Goal: Information Seeking & Learning: Learn about a topic

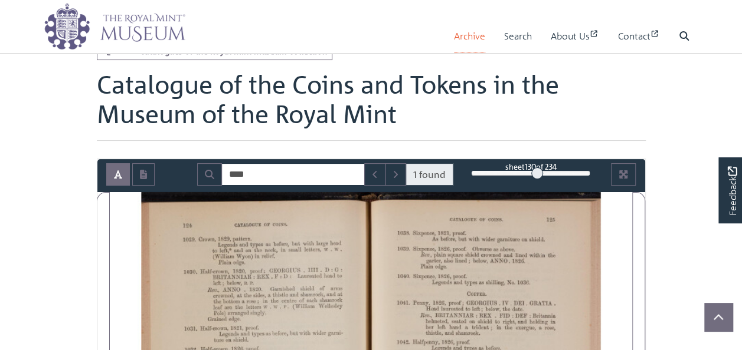
scroll to position [59, 0]
click at [465, 46] on link "Archive" at bounding box center [469, 36] width 31 height 34
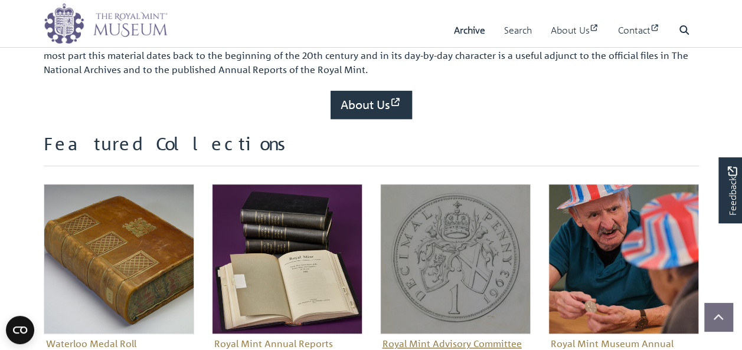
scroll to position [413, 0]
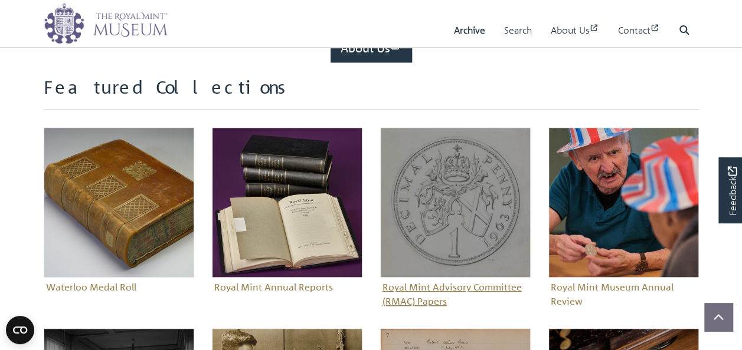
click at [464, 290] on figure "Royal Mint Advisory Committee (RMAC) Papers" at bounding box center [455, 218] width 150 height 183
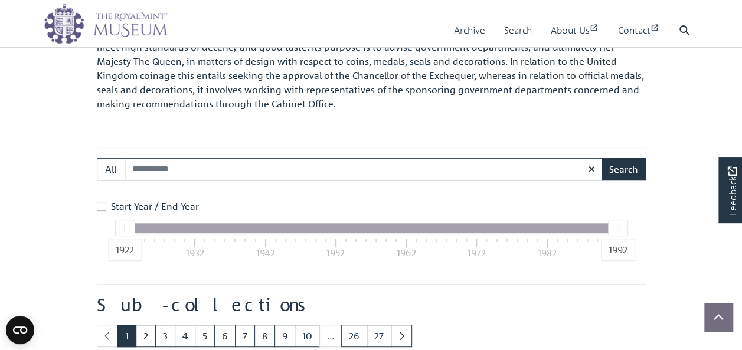
scroll to position [177, 0]
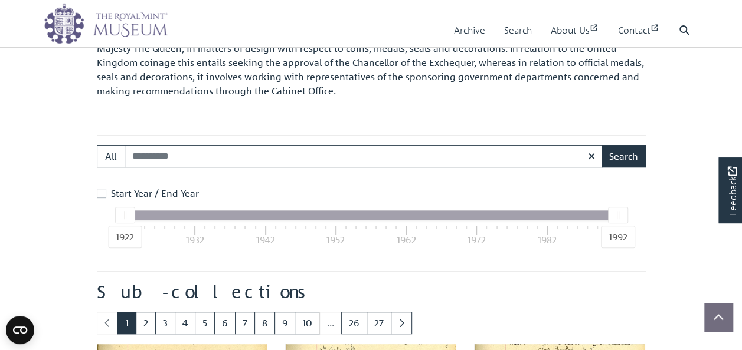
click at [294, 155] on input "Search:" at bounding box center [363, 156] width 478 height 22
type input "**********"
click at [601, 145] on button "Search" at bounding box center [623, 156] width 44 height 22
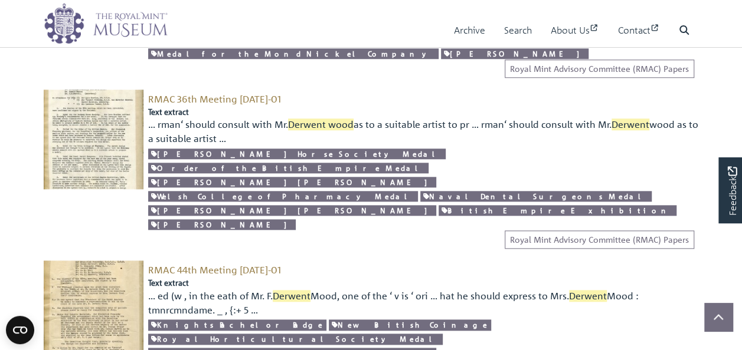
scroll to position [590, 0]
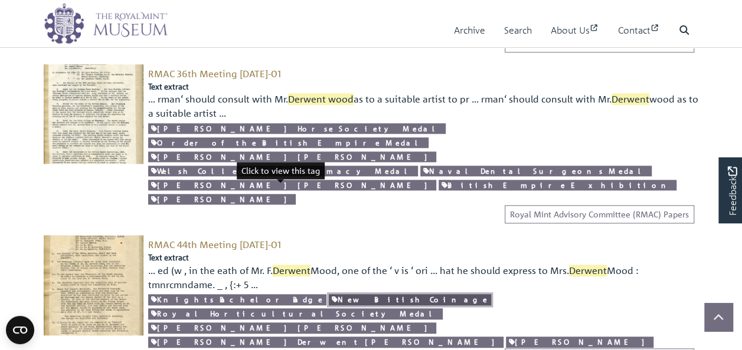
click at [329, 294] on link "New British Coinage" at bounding box center [410, 299] width 162 height 11
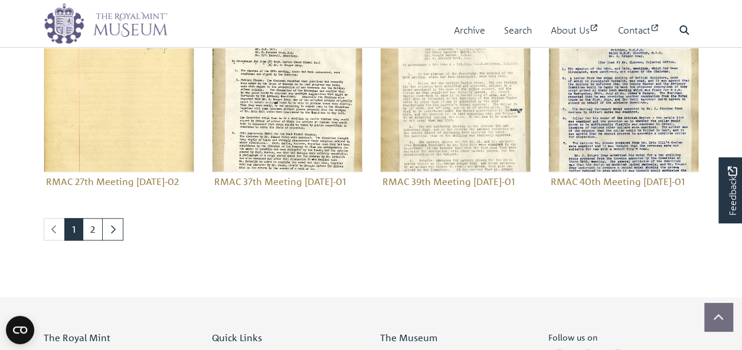
scroll to position [590, 0]
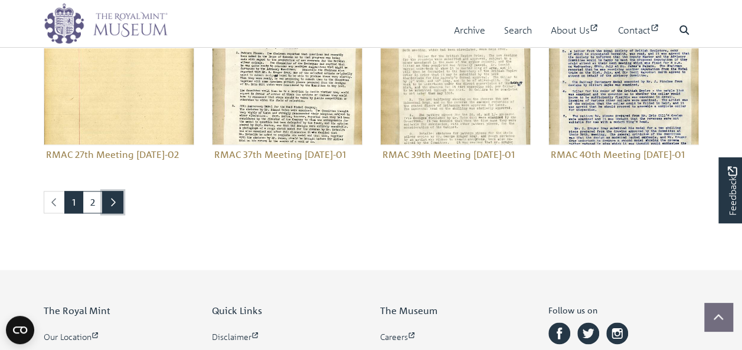
click at [103, 214] on link "Next page" at bounding box center [112, 202] width 21 height 22
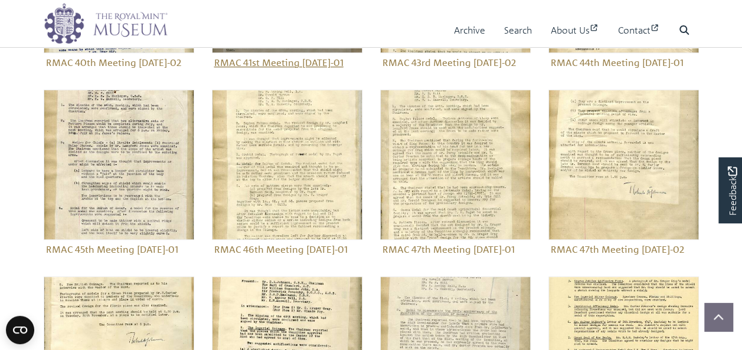
scroll to position [413, 0]
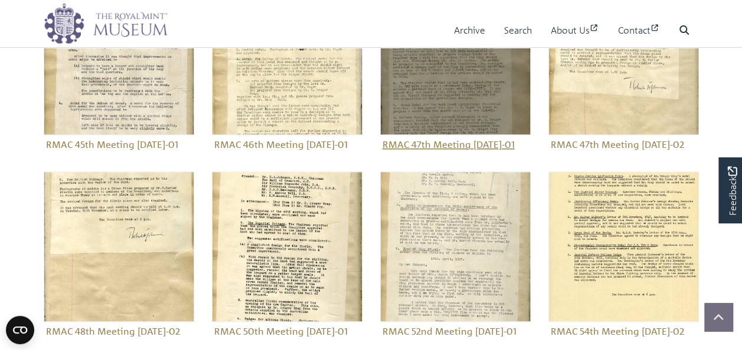
click at [472, 154] on figure "Royal Mint Advisory Committee (RMAC) Papers RMAC 47th Meeting [DATE]-01" at bounding box center [455, 69] width 150 height 169
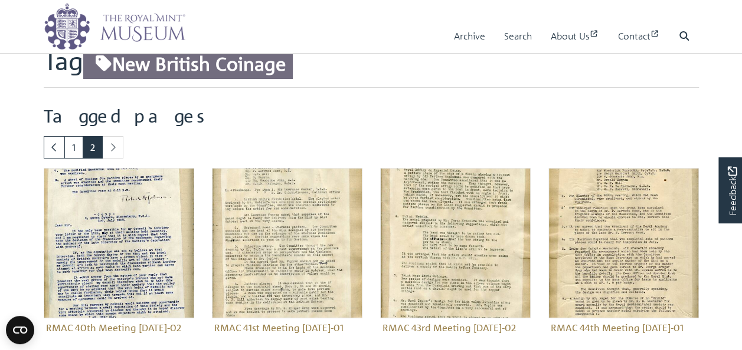
scroll to position [0, 0]
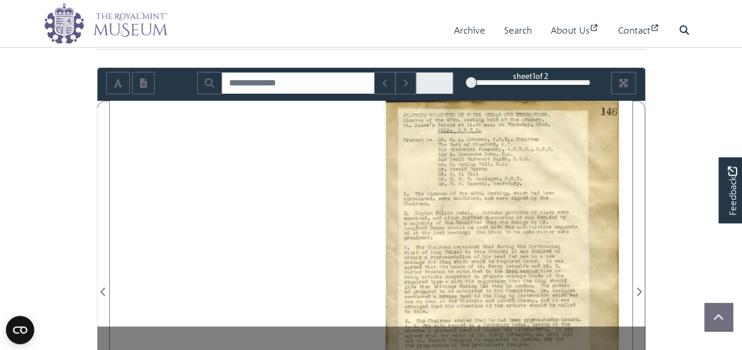
scroll to position [177, 0]
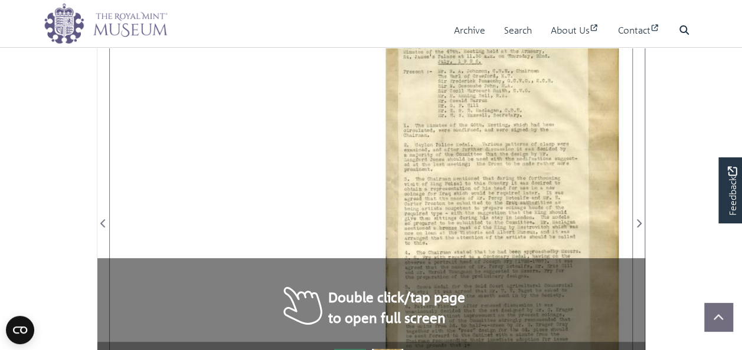
click at [563, 169] on div at bounding box center [501, 216] width 261 height 369
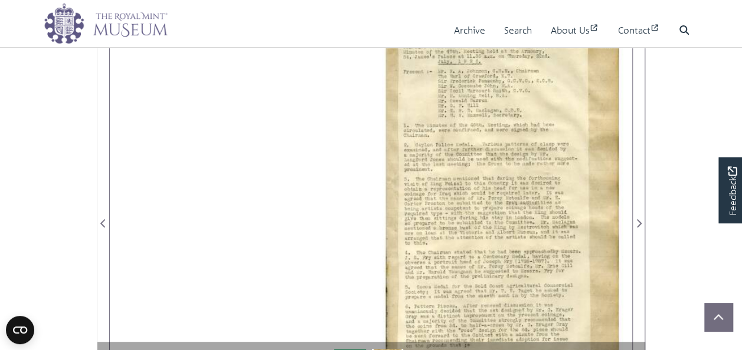
click at [527, 284] on div at bounding box center [501, 216] width 261 height 369
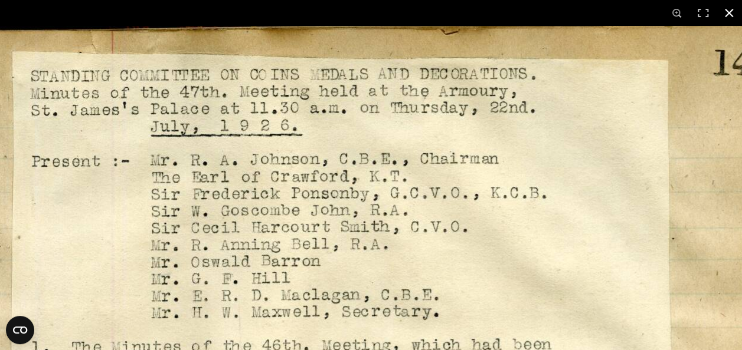
click at [733, 12] on button at bounding box center [729, 13] width 26 height 26
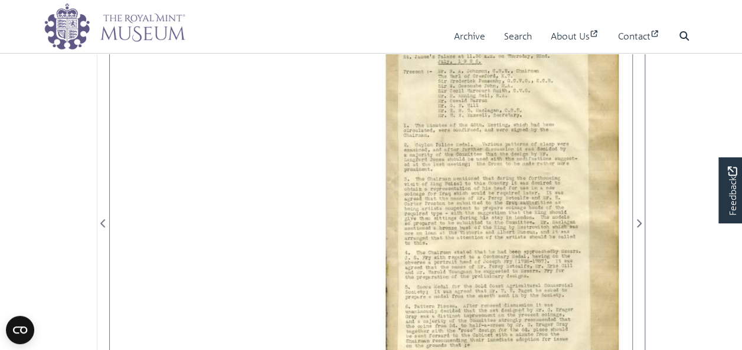
scroll to position [0, 0]
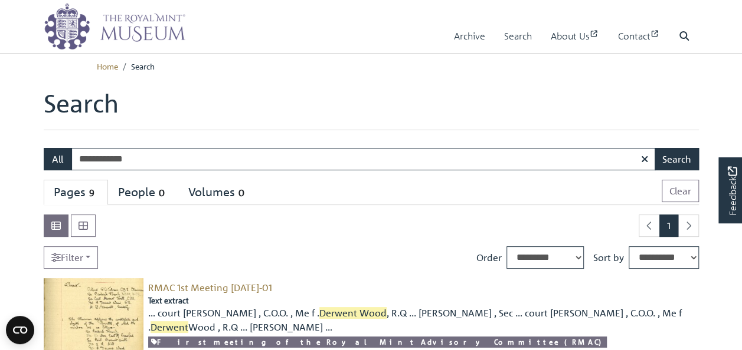
drag, startPoint x: 171, startPoint y: 159, endPoint x: 50, endPoint y: 152, distance: 121.2
click at [50, 152] on div "**********" at bounding box center [371, 159] width 655 height 22
type input "**********"
click at [671, 154] on button "Search" at bounding box center [676, 159] width 44 height 22
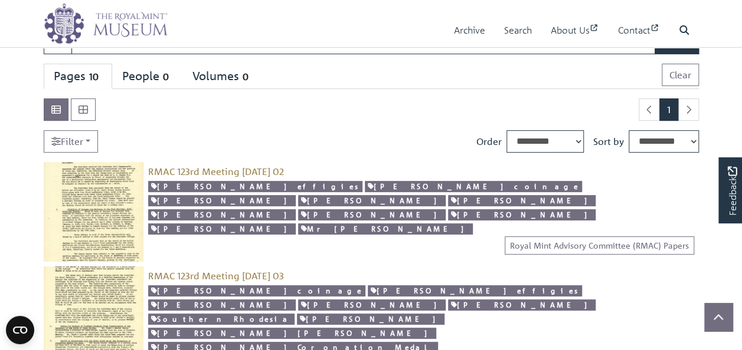
scroll to position [118, 0]
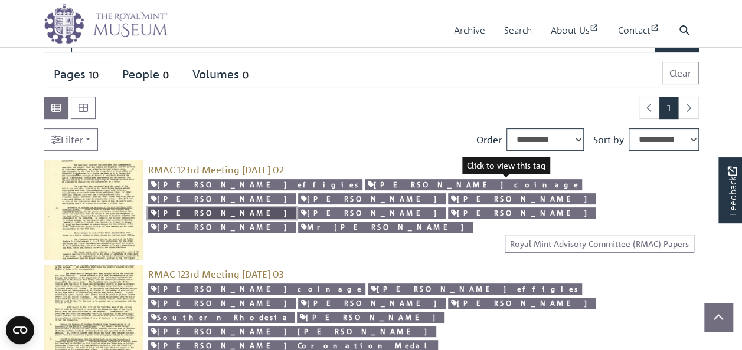
click at [296, 208] on link "[PERSON_NAME]" at bounding box center [221, 213] width 147 height 11
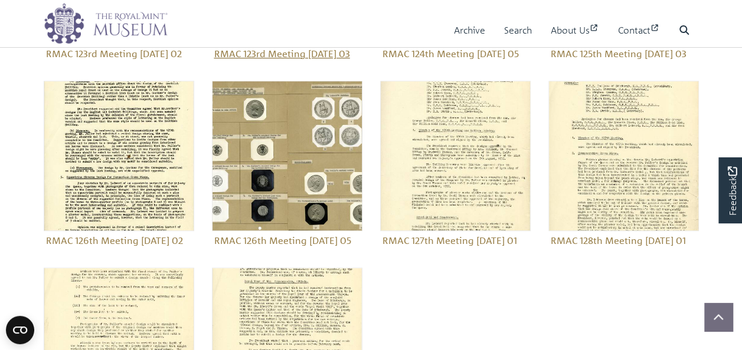
scroll to position [295, 0]
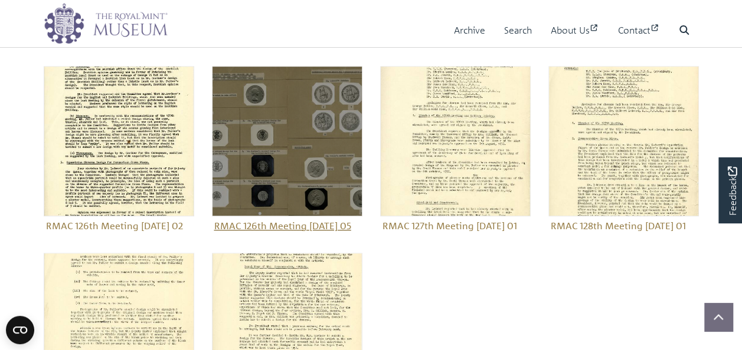
click at [307, 235] on figure "Royal Mint Advisory Committee (RMAC) Papers RMAC 126th Meeting 7 August 1952 05" at bounding box center [287, 150] width 150 height 169
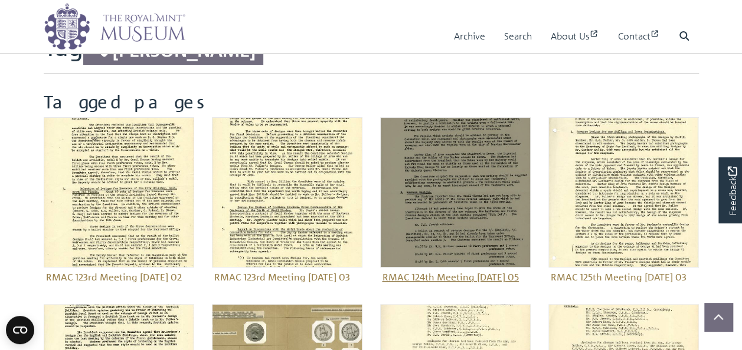
scroll to position [118, 0]
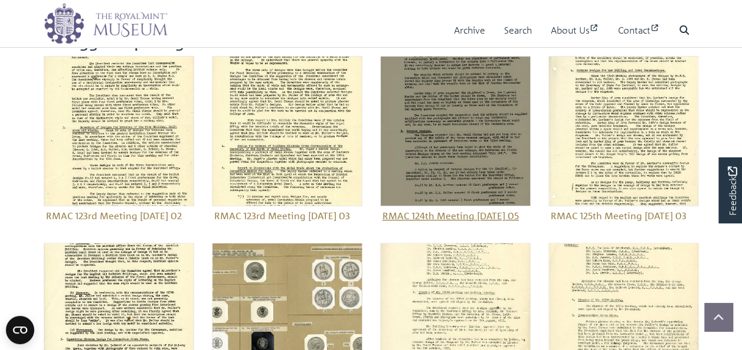
click at [401, 218] on figure "Royal Mint Advisory Committee (RMAC) Papers RMAC 124th Meeting 24 June 1952 05" at bounding box center [455, 140] width 150 height 169
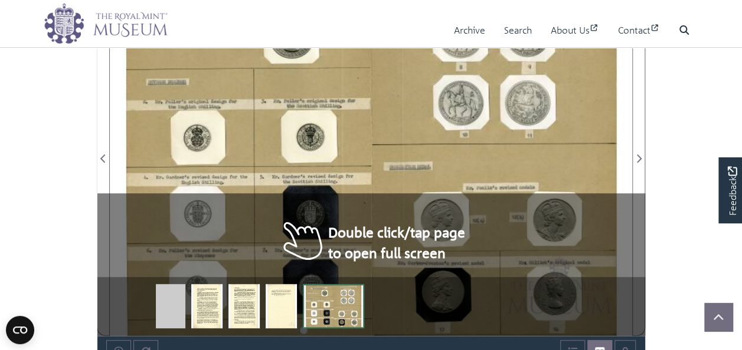
scroll to position [295, 0]
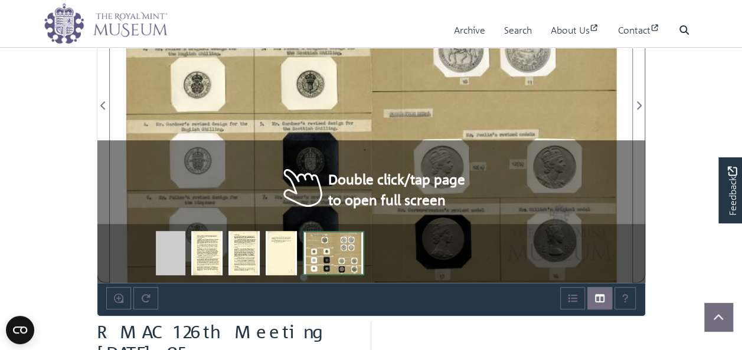
click at [691, 228] on body "Menu Archive Search About Us Contact" at bounding box center [371, 320] width 742 height 1230
click at [384, 120] on div at bounding box center [501, 98] width 261 height 369
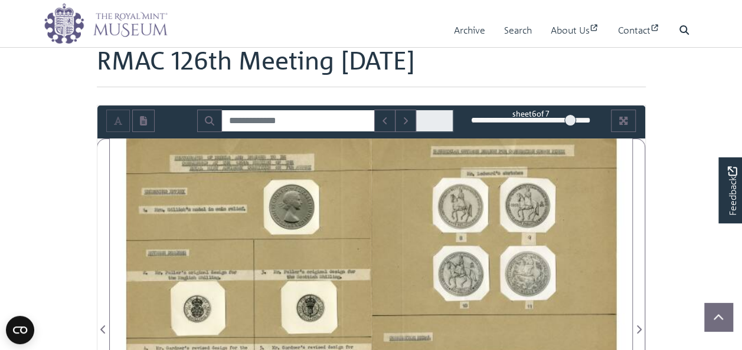
scroll to position [0, 0]
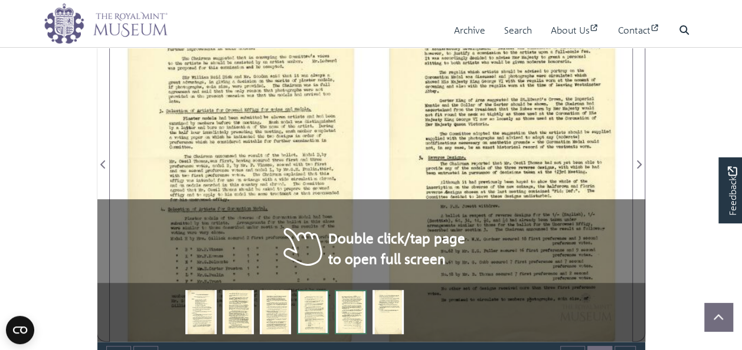
scroll to position [177, 0]
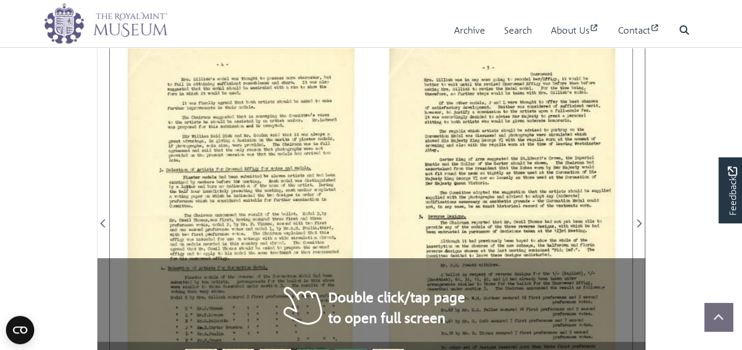
click at [472, 229] on div at bounding box center [501, 216] width 261 height 369
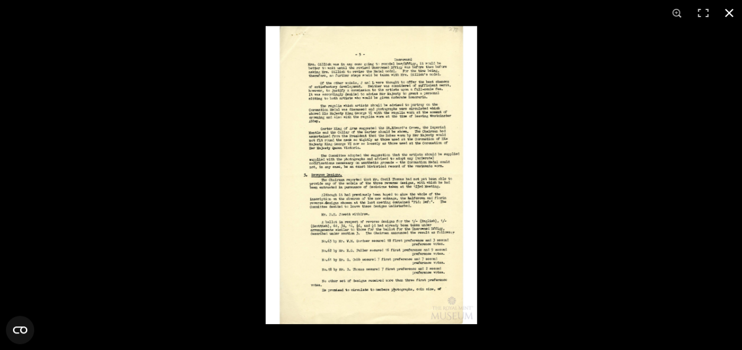
click at [722, 158] on div at bounding box center [636, 201] width 742 height 350
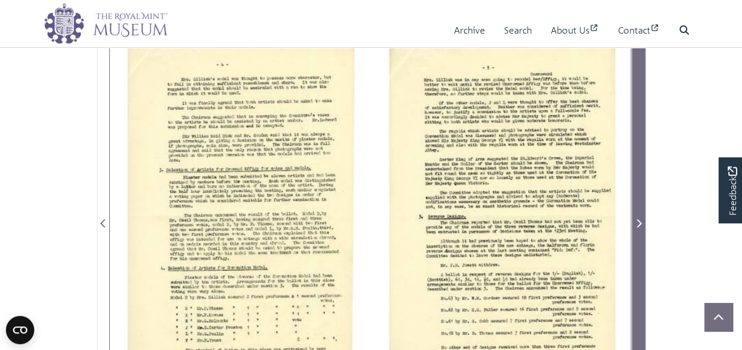
click at [642, 217] on span "Next Page" at bounding box center [638, 224] width 12 height 14
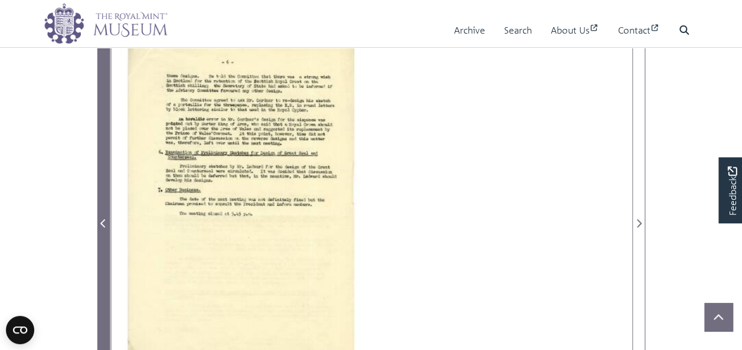
click at [100, 222] on icon "Previous Page" at bounding box center [103, 223] width 6 height 9
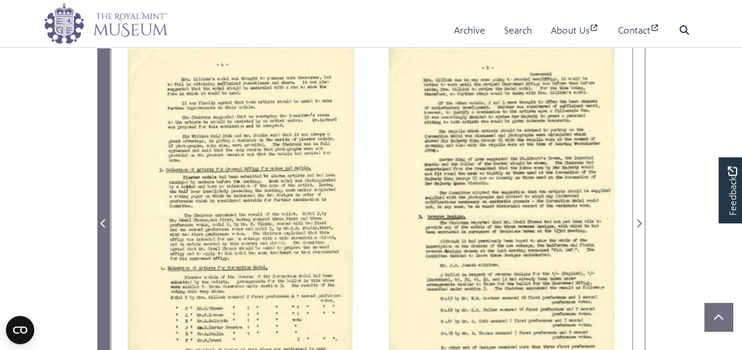
click at [100, 222] on icon "Previous Page" at bounding box center [103, 223] width 6 height 9
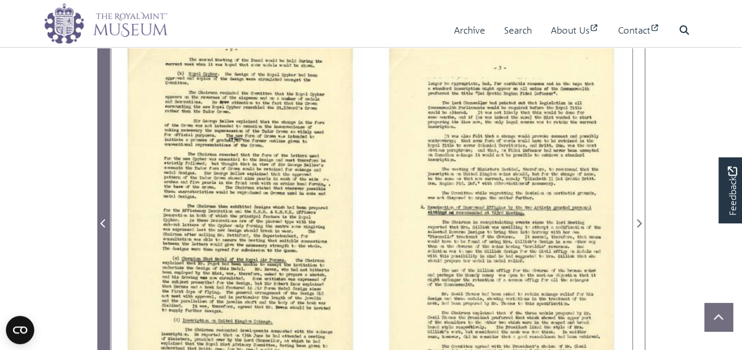
click at [100, 221] on icon "Previous Page" at bounding box center [103, 223] width 6 height 9
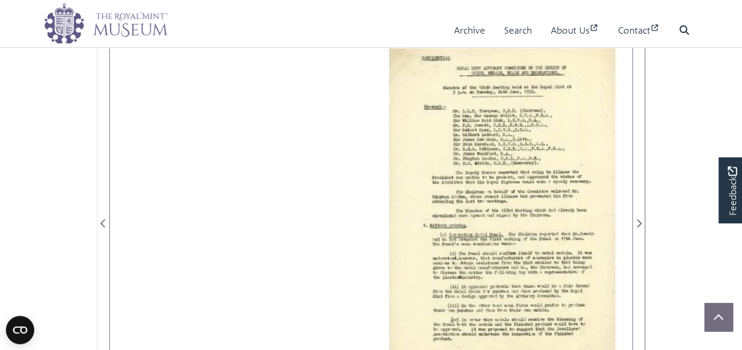
click at [535, 293] on div at bounding box center [501, 216] width 261 height 369
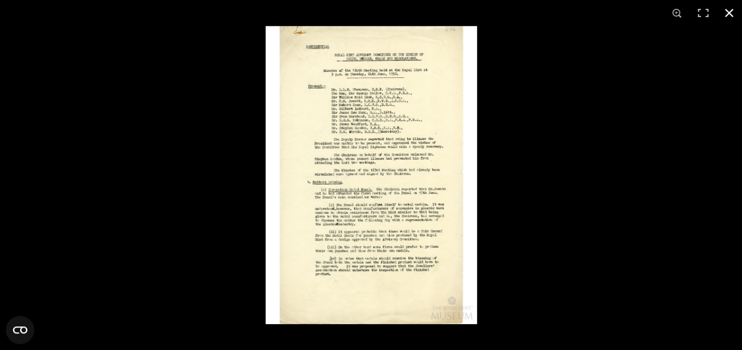
click at [726, 150] on div at bounding box center [636, 201] width 742 height 350
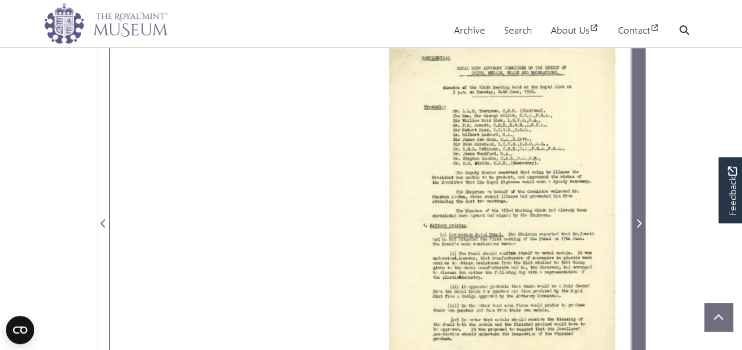
click at [634, 218] on span "Next Page" at bounding box center [638, 224] width 12 height 14
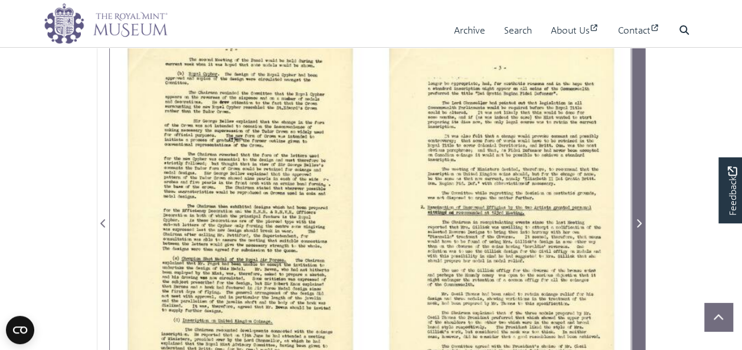
click at [637, 225] on icon "Next Page" at bounding box center [639, 223] width 5 height 8
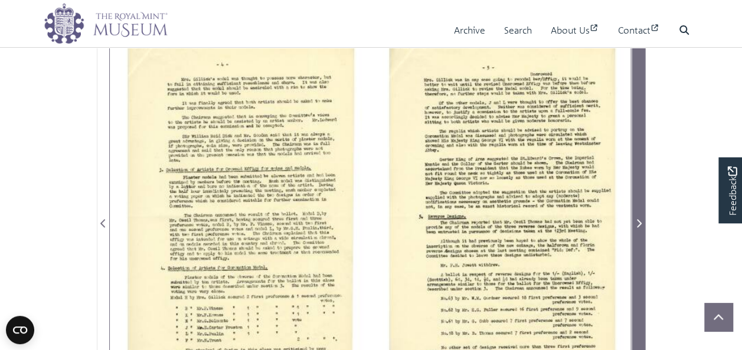
click at [642, 223] on span "Next Page" at bounding box center [638, 224] width 12 height 14
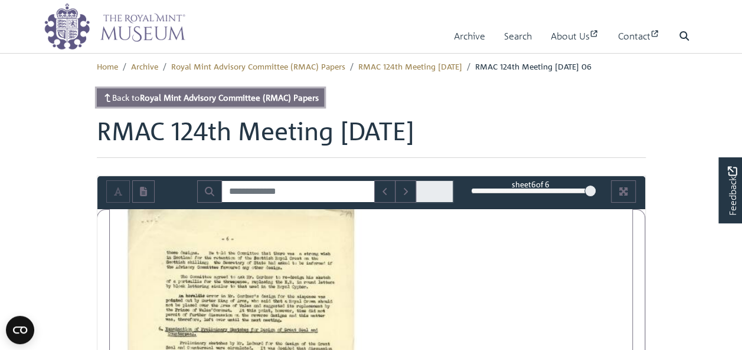
click at [238, 93] on strong "Royal Mint Advisory Committee (RMAC) Papers" at bounding box center [229, 97] width 179 height 11
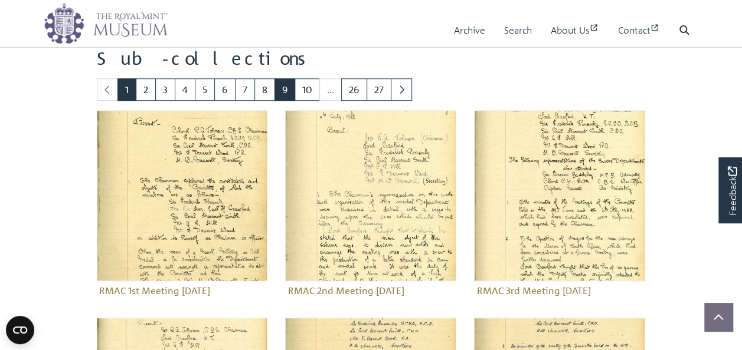
scroll to position [354, 0]
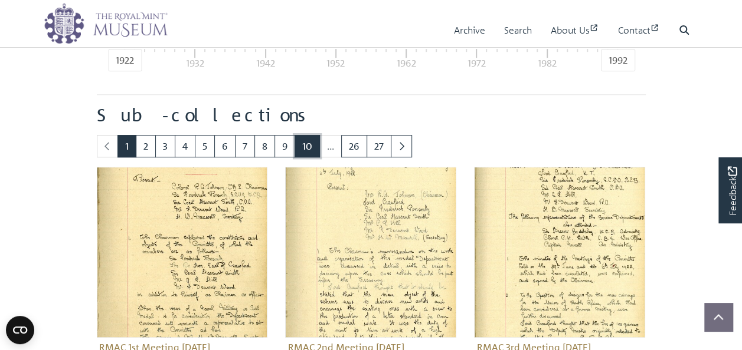
click at [308, 150] on link "10" at bounding box center [306, 146] width 25 height 22
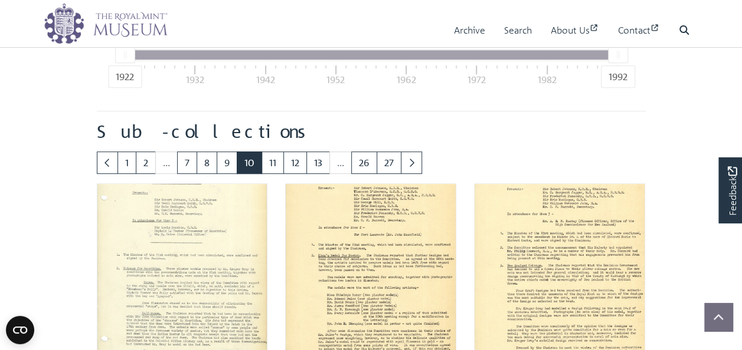
scroll to position [295, 0]
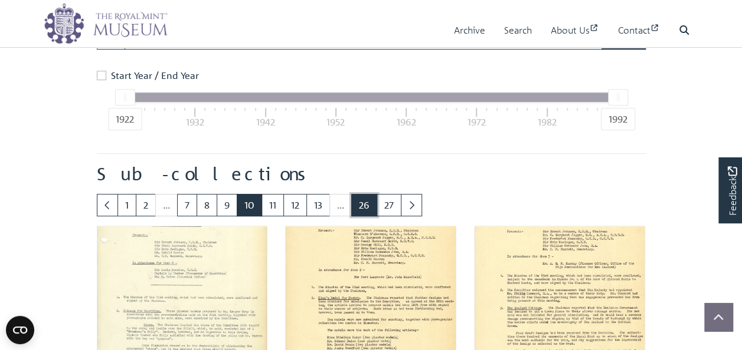
click at [353, 205] on link "26" at bounding box center [364, 205] width 26 height 22
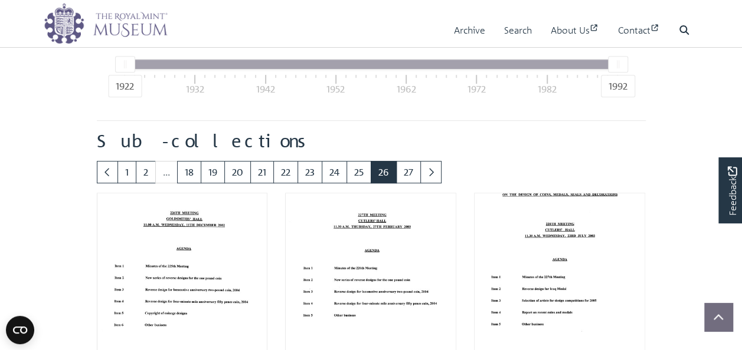
scroll to position [236, 0]
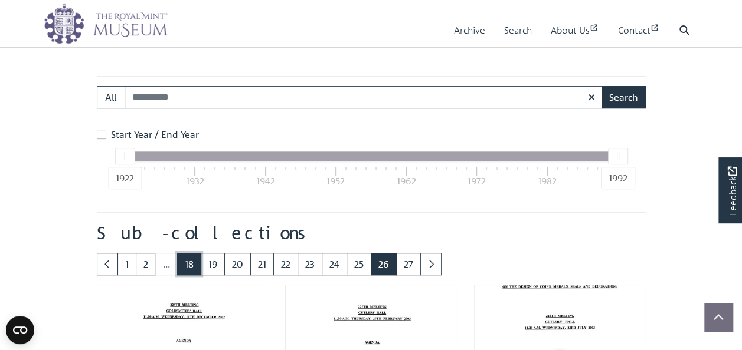
click at [194, 269] on link "18" at bounding box center [189, 264] width 24 height 22
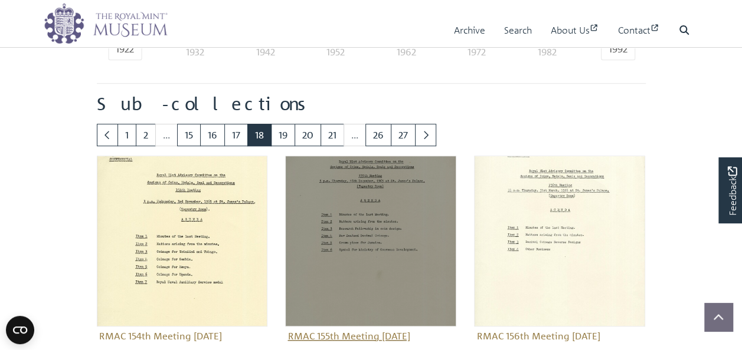
scroll to position [354, 0]
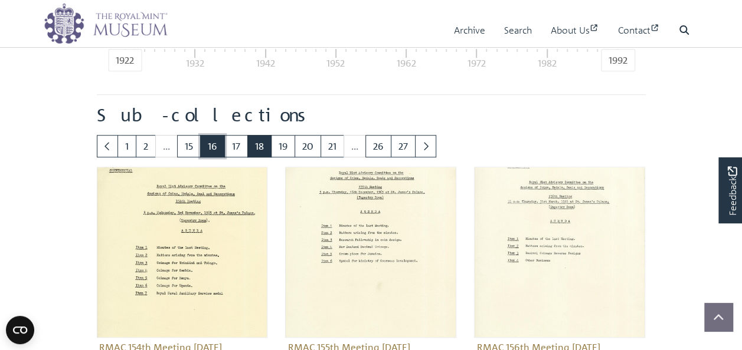
click at [209, 149] on link "16" at bounding box center [212, 146] width 25 height 22
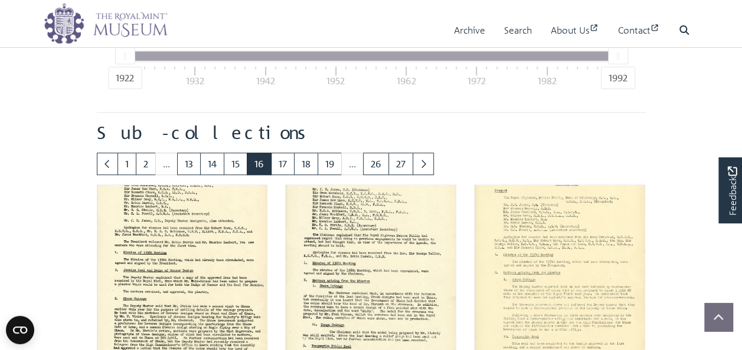
scroll to position [295, 0]
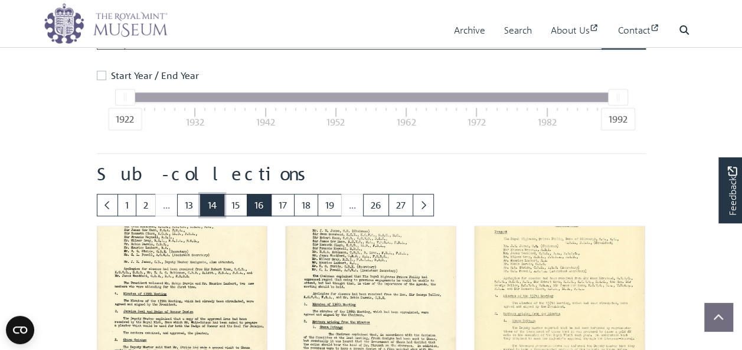
click at [215, 206] on link "14" at bounding box center [212, 205] width 24 height 22
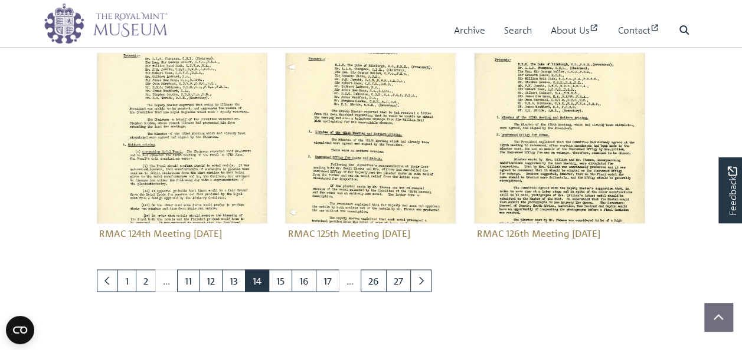
scroll to position [885, 0]
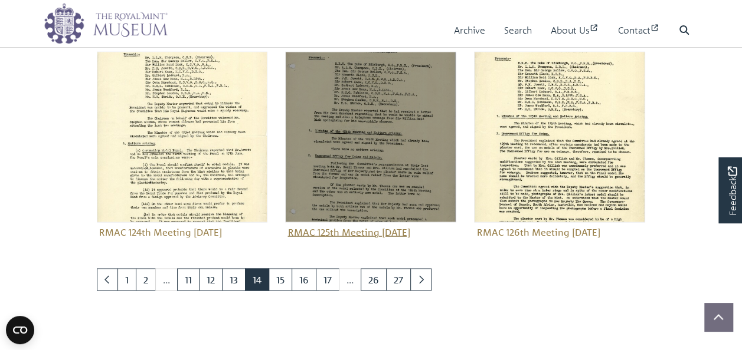
click at [348, 229] on figure "RMAC 125th Meeting 15 July 1952" at bounding box center [370, 146] width 171 height 190
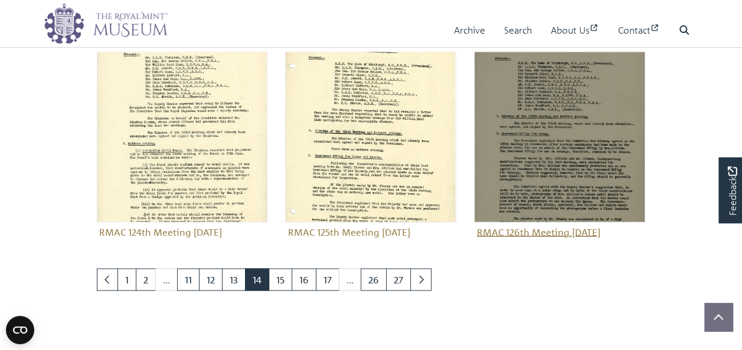
click at [578, 233] on figure "RMAC 126th Meeting 7 August 1952" at bounding box center [559, 146] width 171 height 190
click at [582, 227] on figure "RMAC 126th Meeting 7 August 1952" at bounding box center [559, 146] width 171 height 190
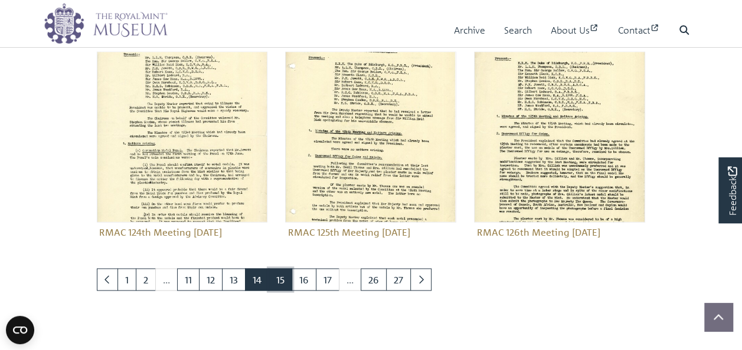
click at [276, 272] on link "15" at bounding box center [280, 279] width 24 height 22
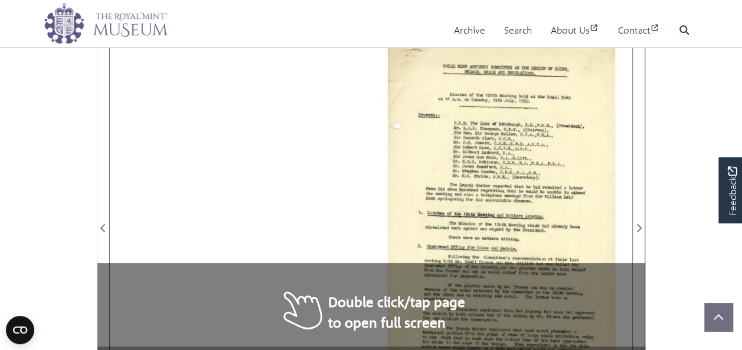
scroll to position [177, 0]
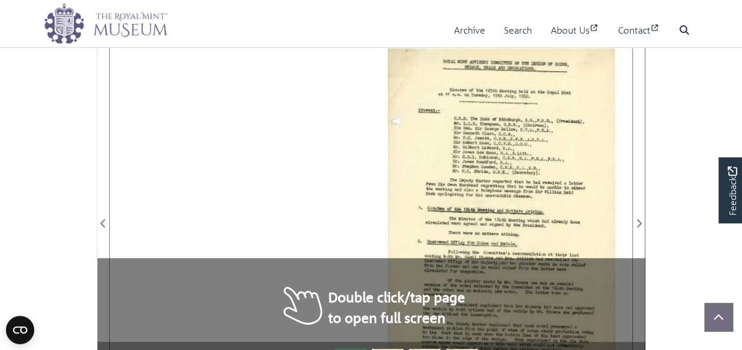
click at [581, 231] on div at bounding box center [501, 216] width 261 height 369
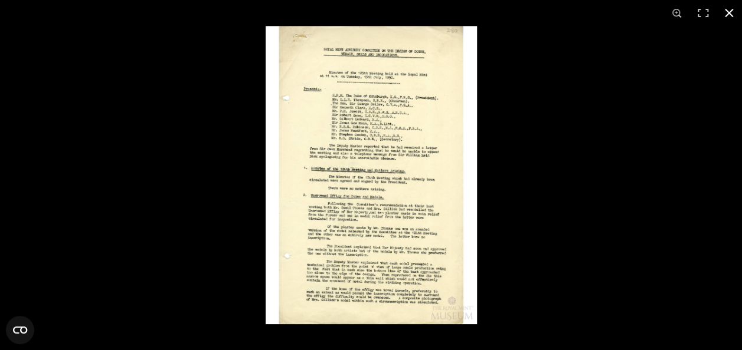
click at [717, 175] on div at bounding box center [636, 201] width 742 height 350
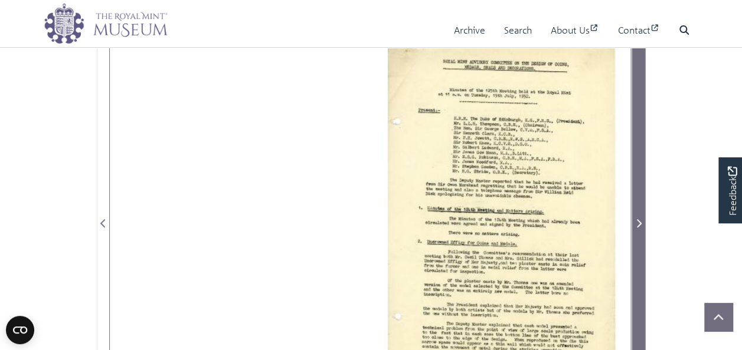
click at [640, 217] on span "Next Page" at bounding box center [638, 224] width 12 height 14
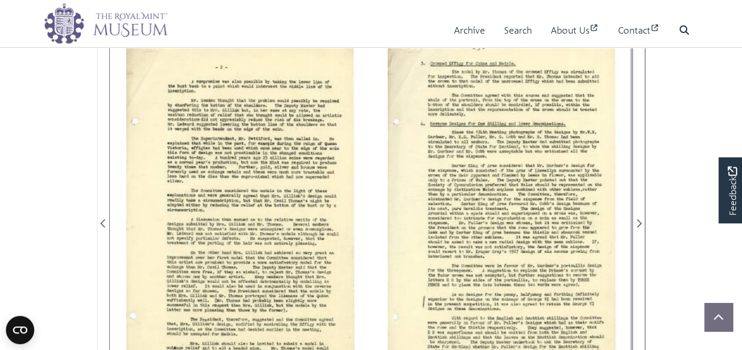
scroll to position [236, 0]
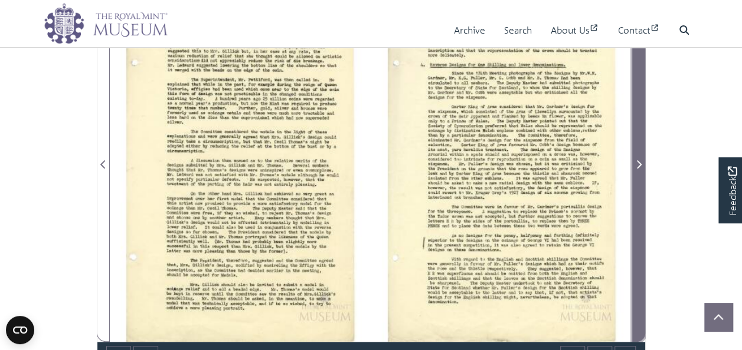
click at [635, 158] on span "Next Page" at bounding box center [638, 165] width 12 height 14
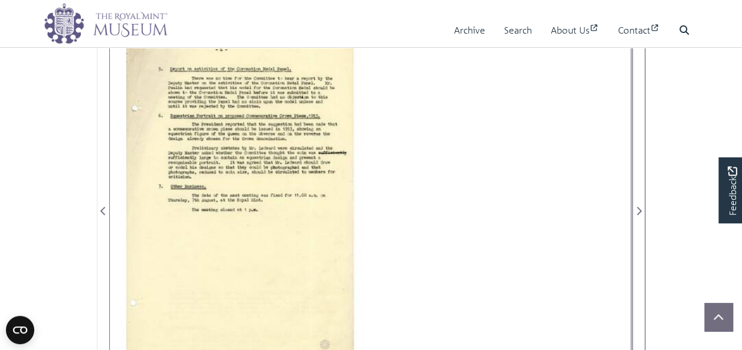
scroll to position [177, 0]
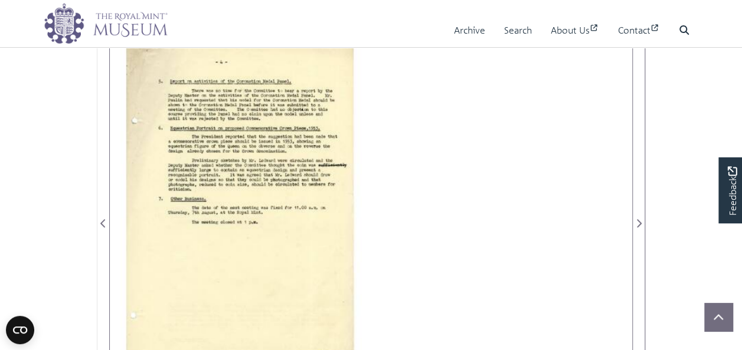
click at [265, 201] on div at bounding box center [240, 216] width 261 height 369
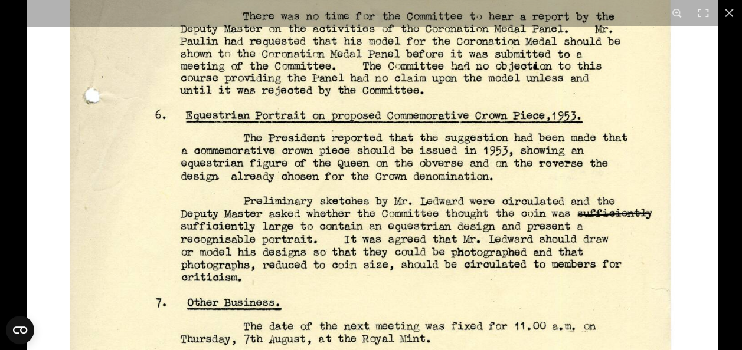
click at [494, 265] on img at bounding box center [372, 350] width 691 height 977
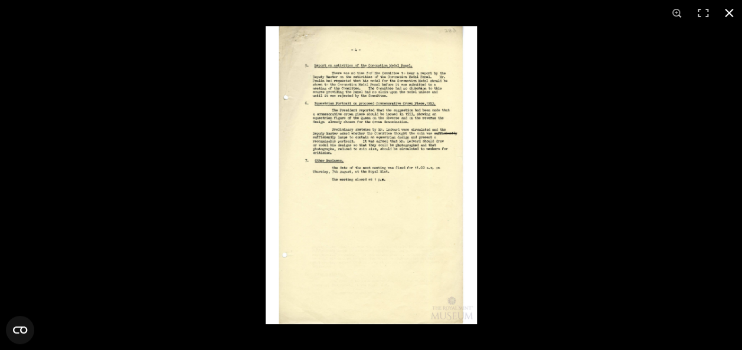
click at [726, 12] on button at bounding box center [729, 13] width 26 height 26
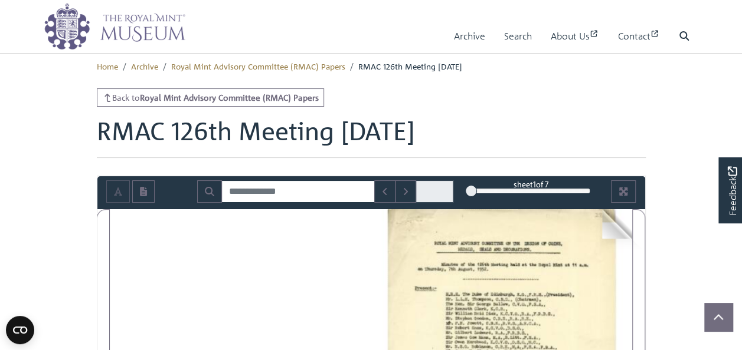
scroll to position [177, 0]
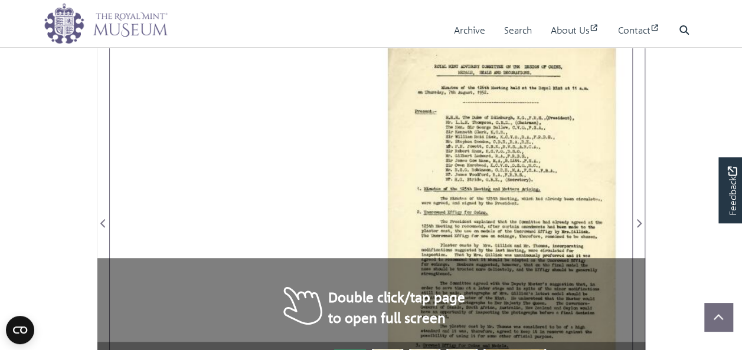
click at [545, 227] on div at bounding box center [501, 216] width 261 height 369
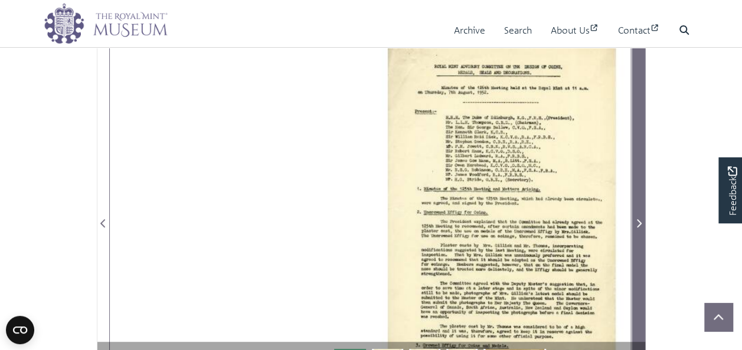
click at [641, 221] on span "Next Page" at bounding box center [638, 224] width 12 height 14
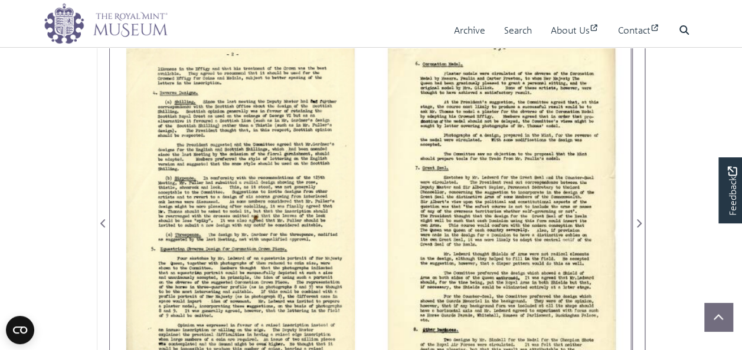
scroll to position [236, 0]
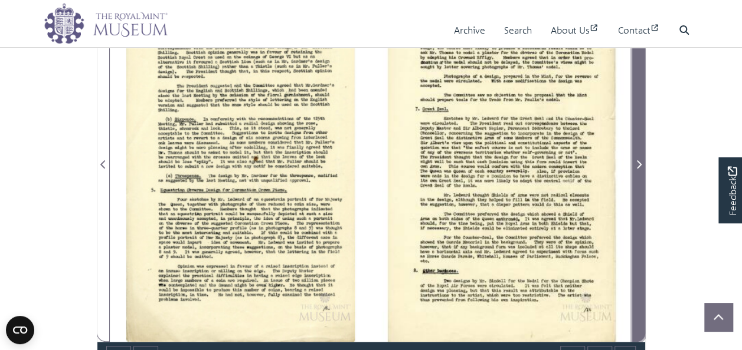
click at [639, 169] on span "Next Page" at bounding box center [638, 165] width 12 height 14
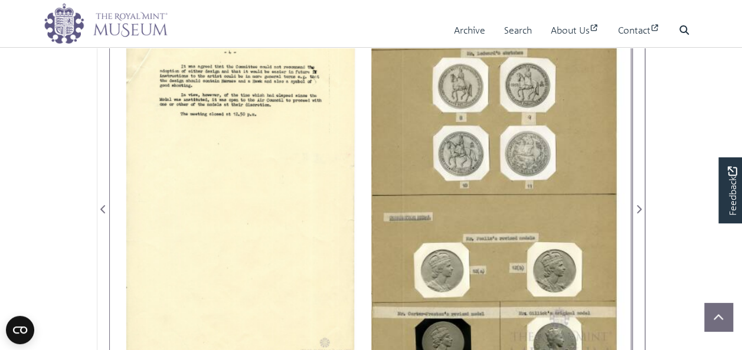
scroll to position [177, 0]
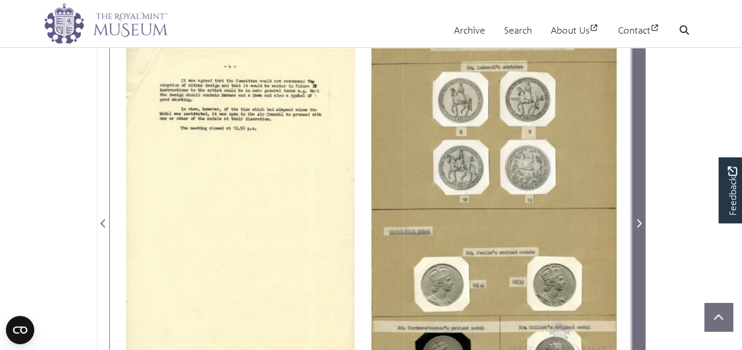
click at [638, 224] on icon "Next Page" at bounding box center [638, 223] width 6 height 9
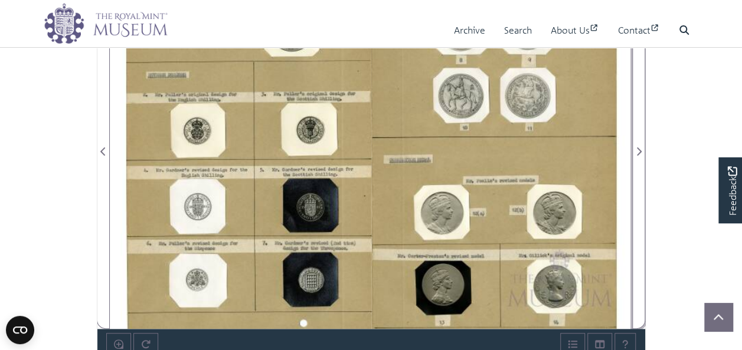
scroll to position [236, 0]
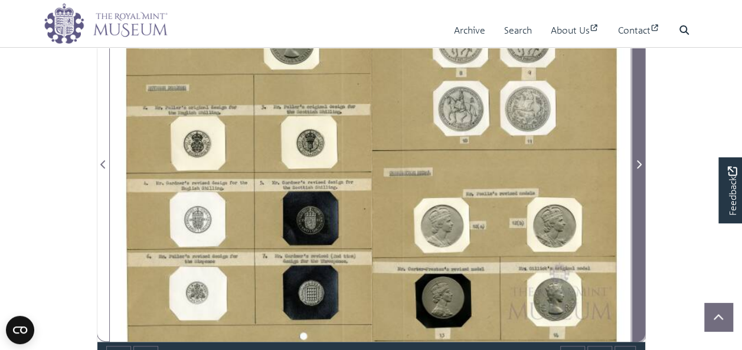
click at [640, 163] on icon "Next Page" at bounding box center [639, 164] width 5 height 8
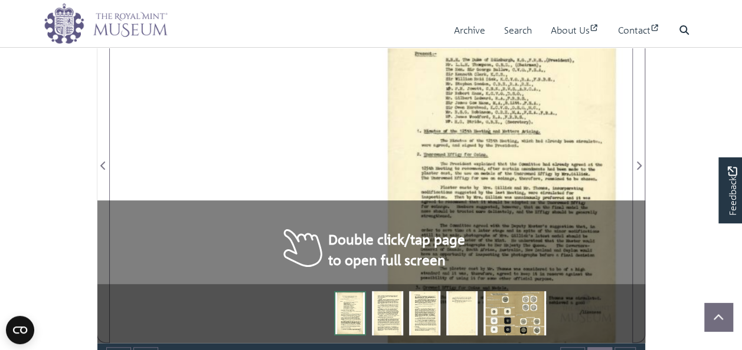
scroll to position [236, 0]
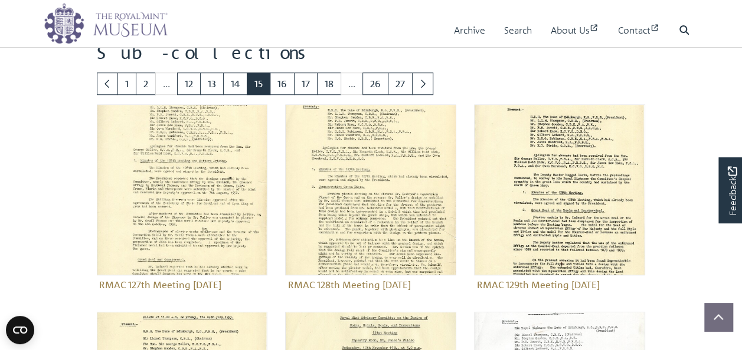
scroll to position [472, 0]
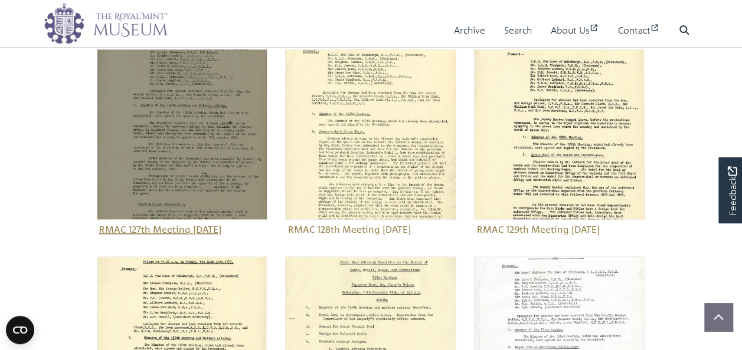
click at [217, 225] on figure "RMAC 127th Meeting [DATE]" at bounding box center [182, 144] width 171 height 190
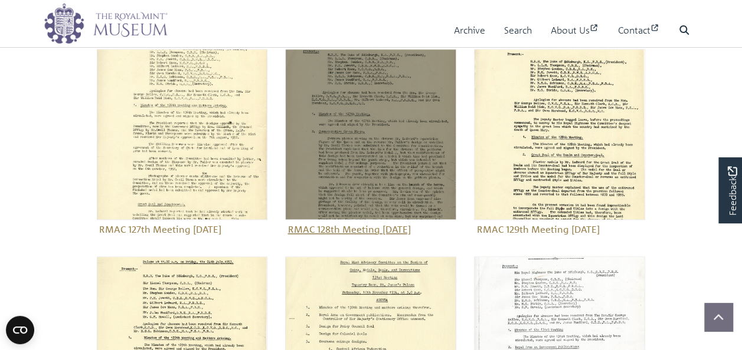
click at [398, 227] on figure "RMAC 128th Meeting 3 December 1952" at bounding box center [370, 144] width 171 height 190
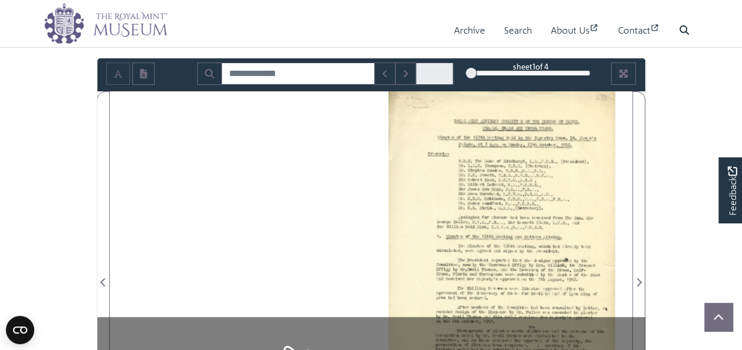
scroll to position [177, 0]
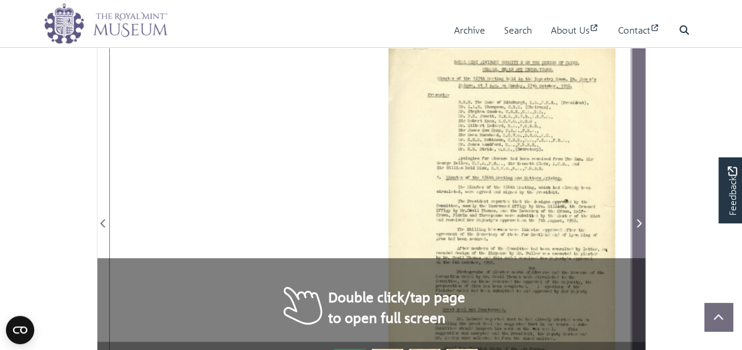
click at [640, 228] on span "Next Page" at bounding box center [638, 224] width 12 height 14
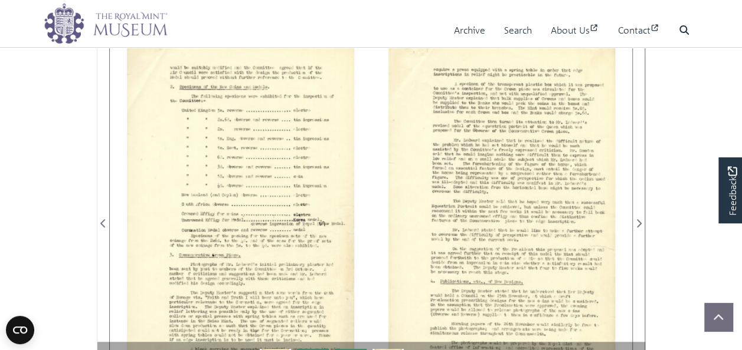
click at [244, 260] on div at bounding box center [240, 216] width 261 height 369
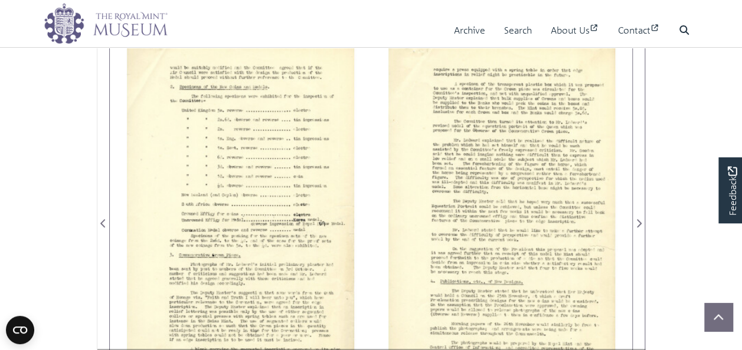
click at [244, 260] on div at bounding box center [240, 216] width 261 height 369
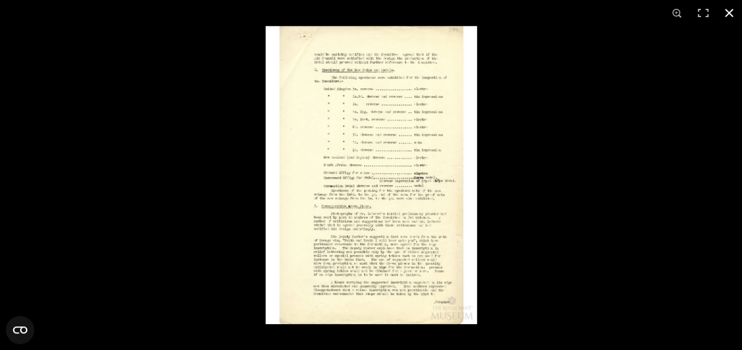
click at [727, 189] on div at bounding box center [636, 201] width 742 height 350
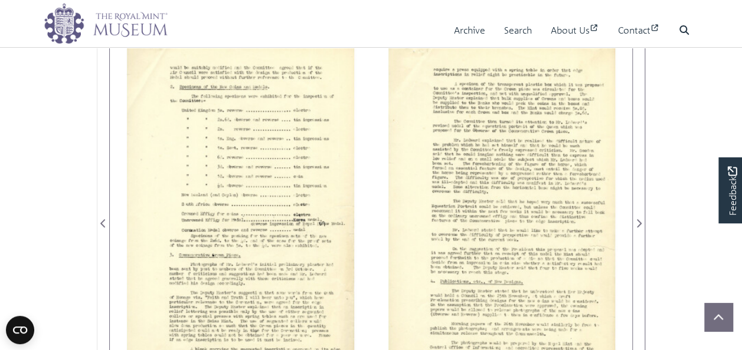
click at [589, 206] on div at bounding box center [501, 216] width 261 height 369
click at [565, 210] on div at bounding box center [501, 216] width 261 height 369
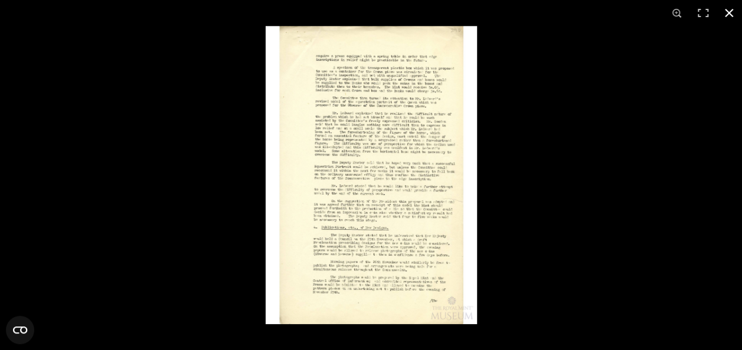
click at [735, 147] on div at bounding box center [636, 201] width 742 height 350
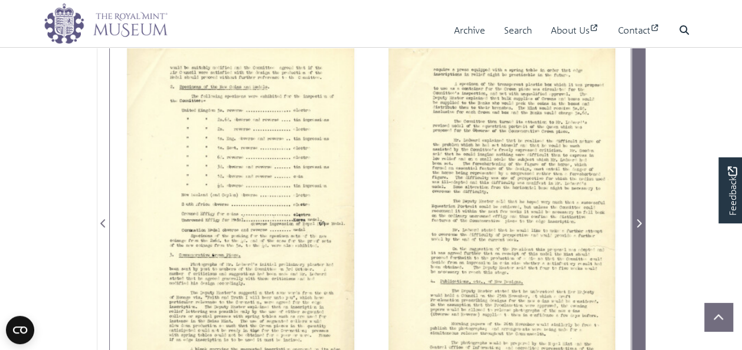
click at [641, 225] on span "Next Page" at bounding box center [638, 224] width 12 height 14
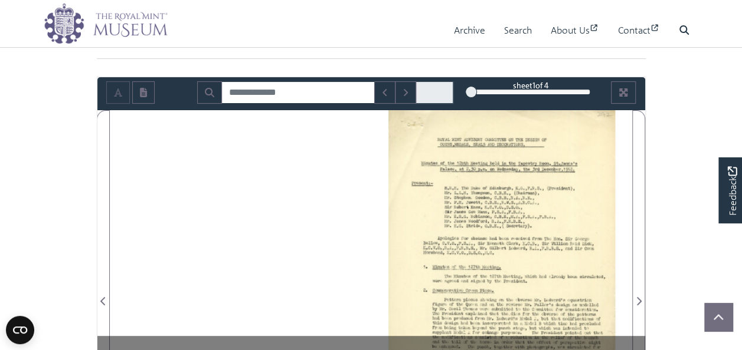
scroll to position [118, 0]
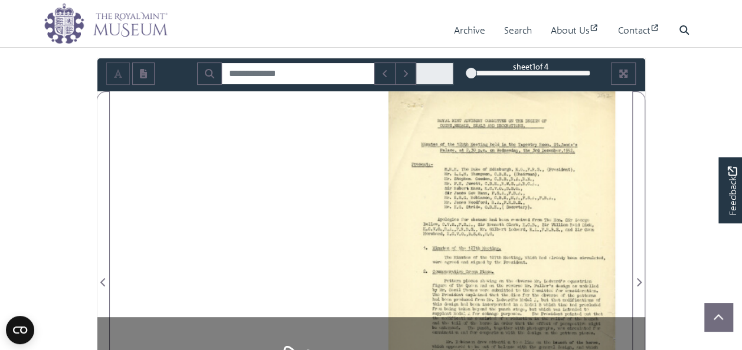
click at [523, 240] on div at bounding box center [501, 275] width 261 height 369
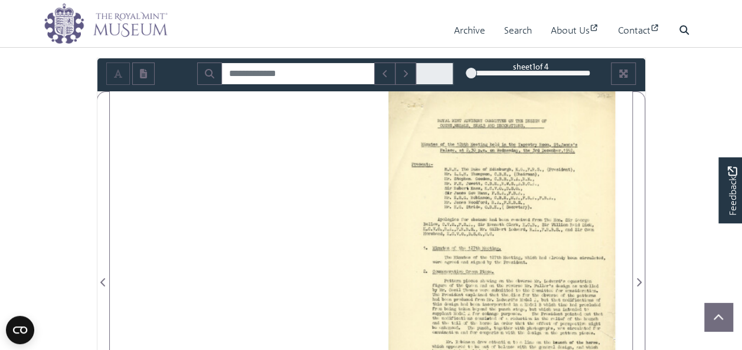
click at [523, 240] on div at bounding box center [501, 275] width 261 height 369
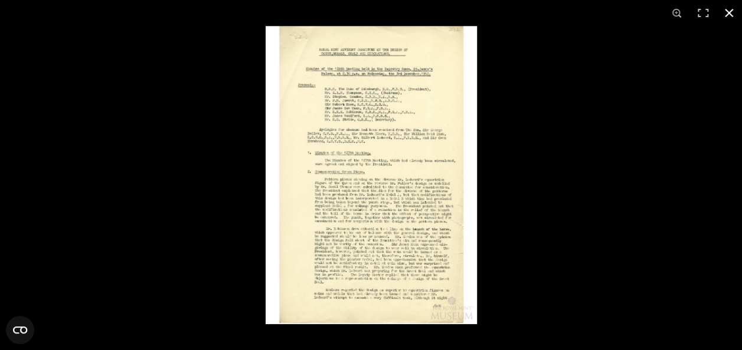
click at [717, 162] on div at bounding box center [636, 201] width 742 height 350
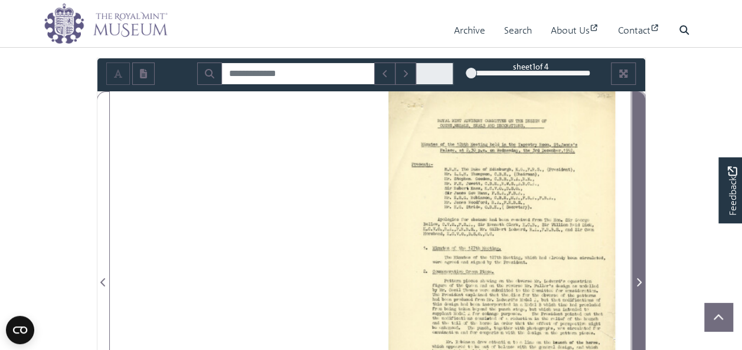
click at [640, 280] on icon "Next Page" at bounding box center [638, 282] width 6 height 9
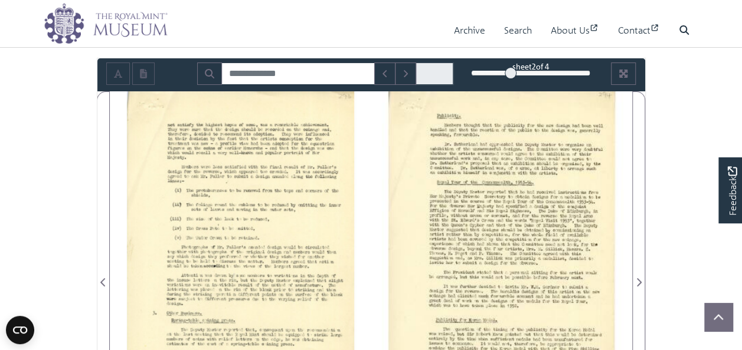
click at [332, 217] on div at bounding box center [240, 275] width 261 height 369
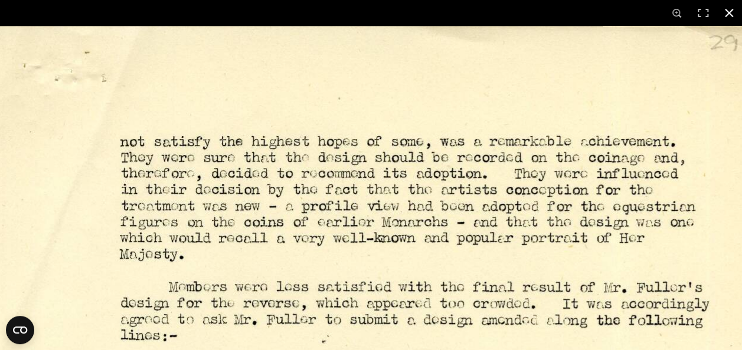
click at [730, 8] on button at bounding box center [729, 13] width 26 height 26
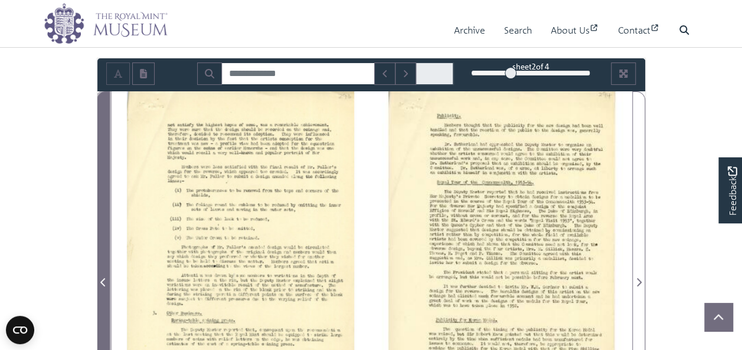
click at [103, 282] on icon "Previous Page" at bounding box center [103, 282] width 6 height 9
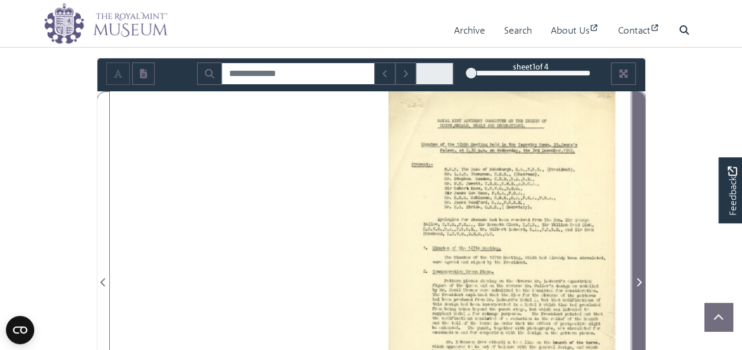
click at [637, 283] on icon "Next Page" at bounding box center [638, 282] width 6 height 9
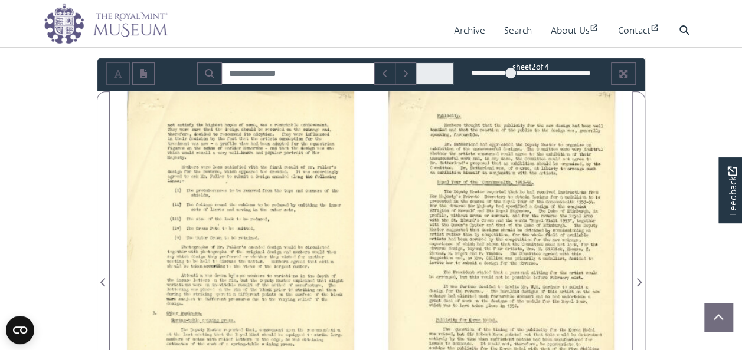
click at [263, 298] on div at bounding box center [240, 275] width 261 height 369
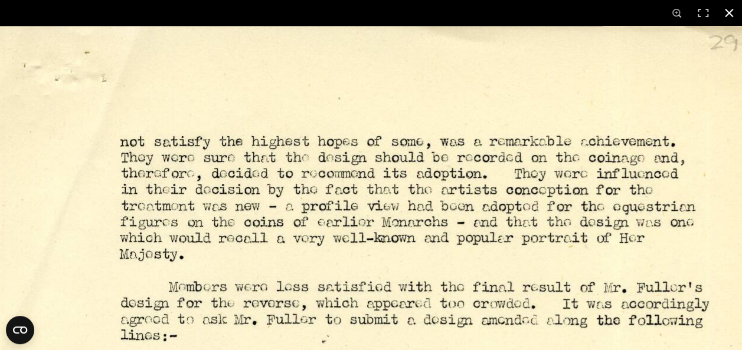
click at [722, 14] on button at bounding box center [729, 13] width 26 height 26
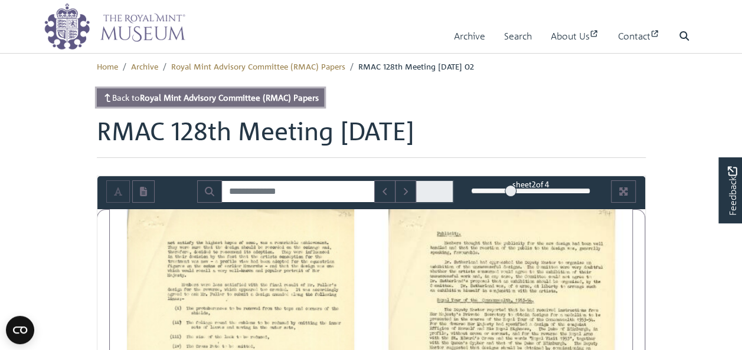
click at [143, 97] on link "Back to Royal Mint Advisory Committee (RMAC) Papers" at bounding box center [211, 97] width 228 height 18
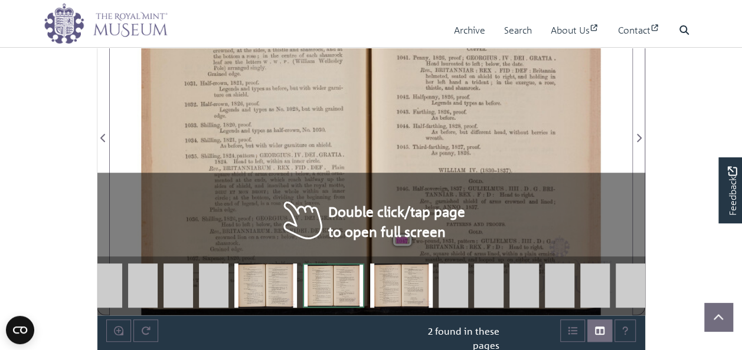
scroll to position [295, 0]
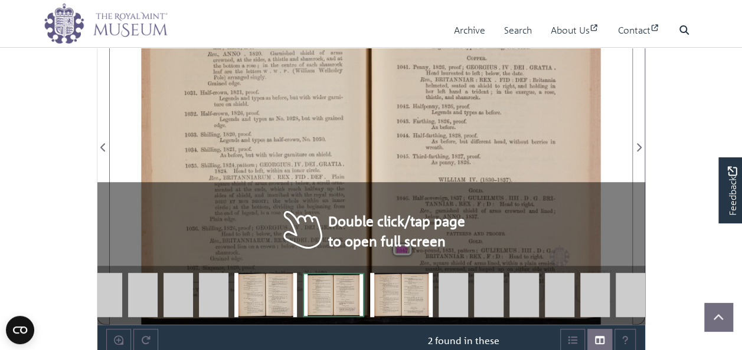
click at [661, 96] on body "Menu Archive Search About Us Contact" at bounding box center [371, 271] width 742 height 1133
click at [506, 110] on div "CATALOGUE OF COINS. 125 1039. Sixpence, 1826, proof. Obverse as above. Rev., pl…" at bounding box center [387, 140] width 490 height 369
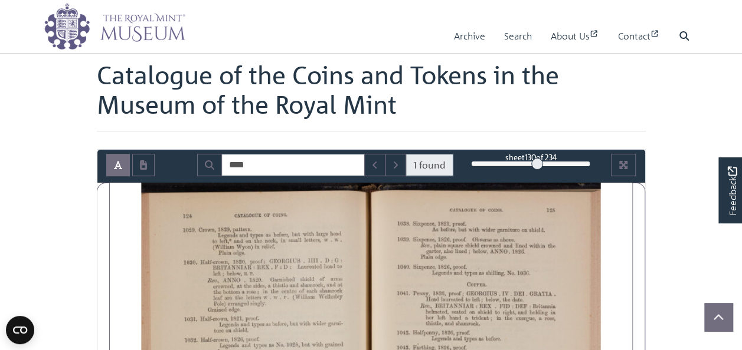
scroll to position [0, 0]
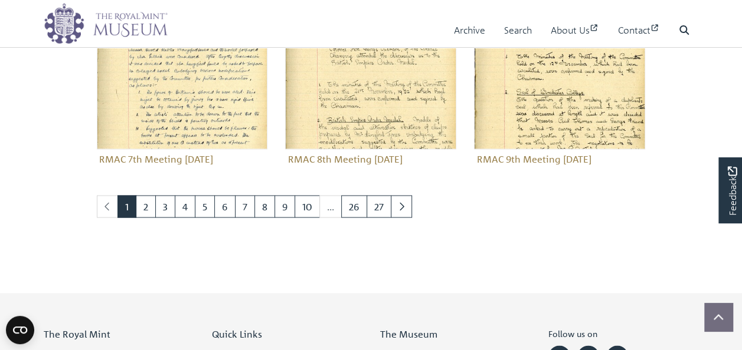
scroll to position [944, 0]
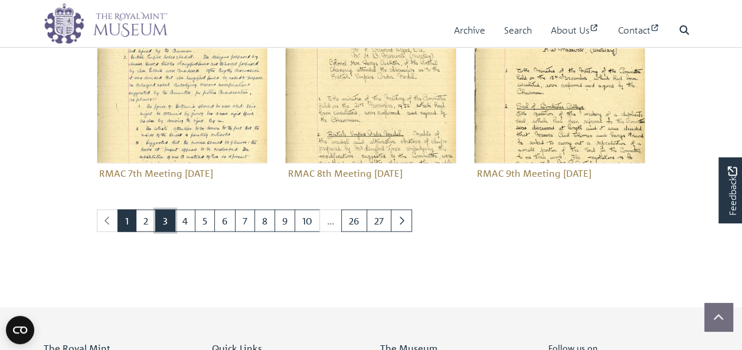
click at [160, 220] on link "3" at bounding box center [165, 220] width 20 height 22
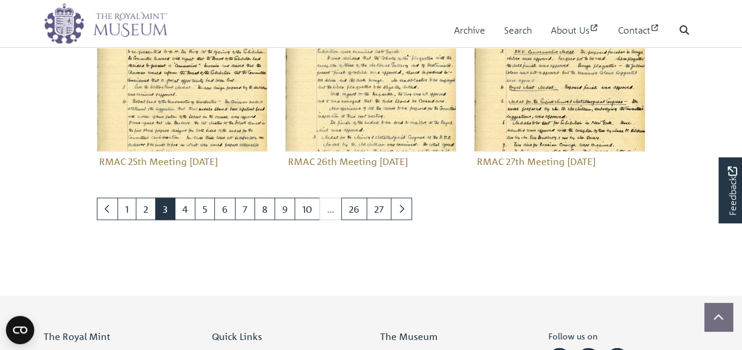
scroll to position [944, 0]
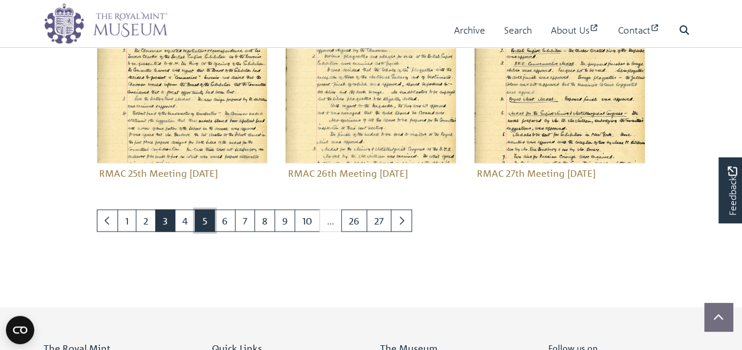
click at [197, 232] on link "5" at bounding box center [205, 220] width 20 height 22
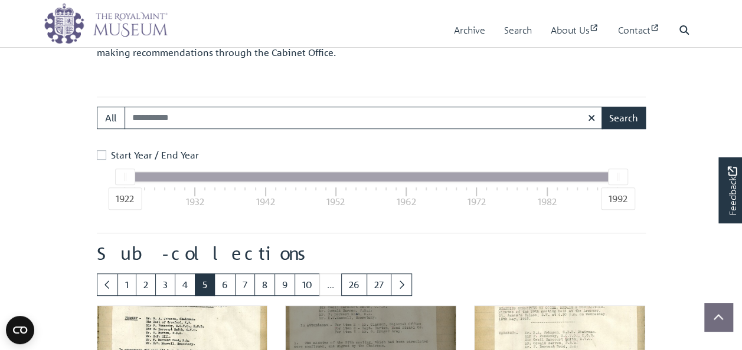
scroll to position [177, 0]
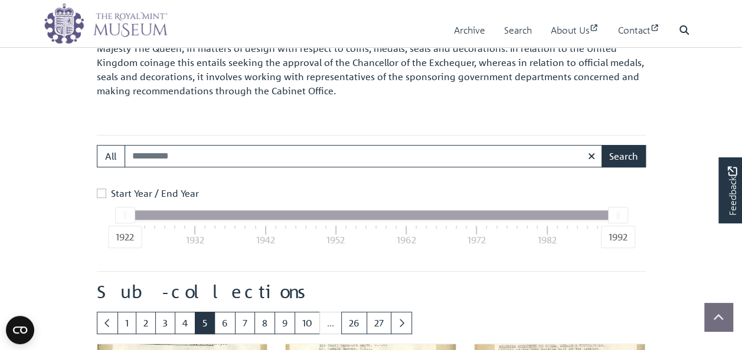
click at [289, 166] on input "Search:" at bounding box center [363, 156] width 478 height 22
click at [601, 145] on button "Search" at bounding box center [623, 156] width 44 height 22
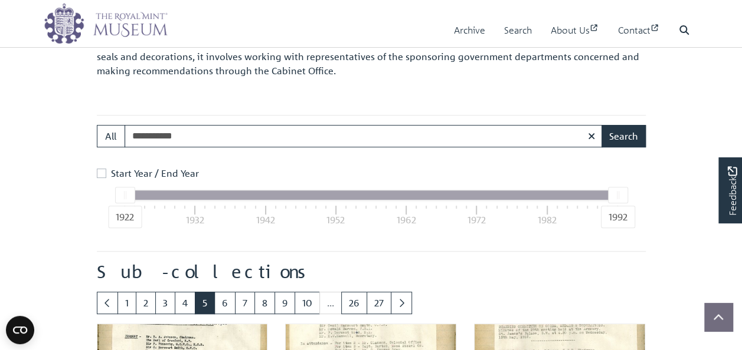
scroll to position [118, 0]
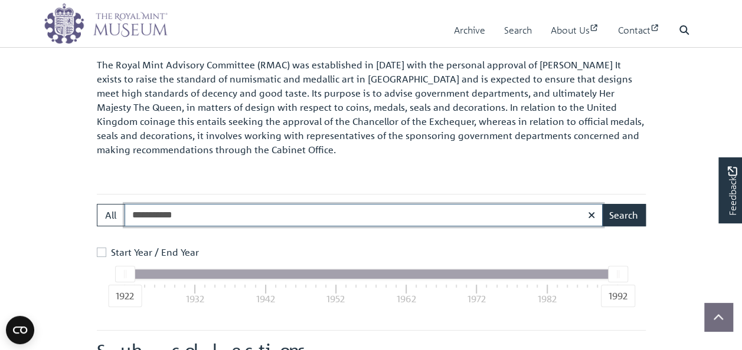
drag, startPoint x: 189, startPoint y: 219, endPoint x: 86, endPoint y: 206, distance: 104.1
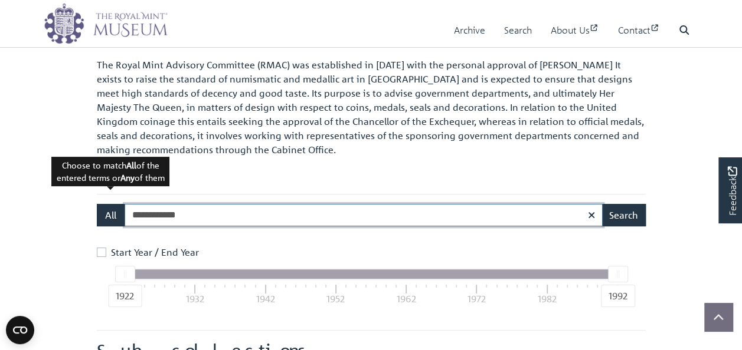
type input "**********"
click at [601, 204] on button "Search" at bounding box center [623, 215] width 44 height 22
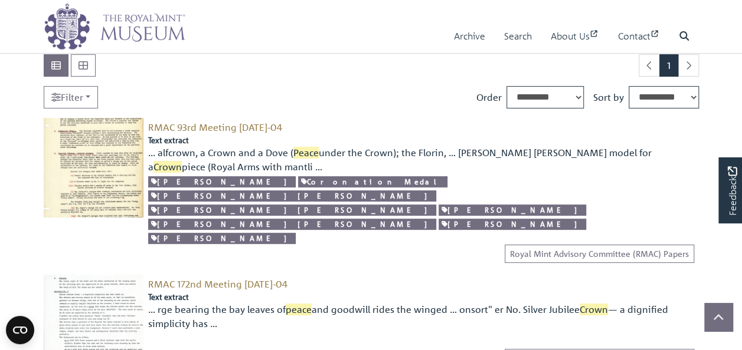
scroll to position [59, 0]
